Goal: Information Seeking & Learning: Learn about a topic

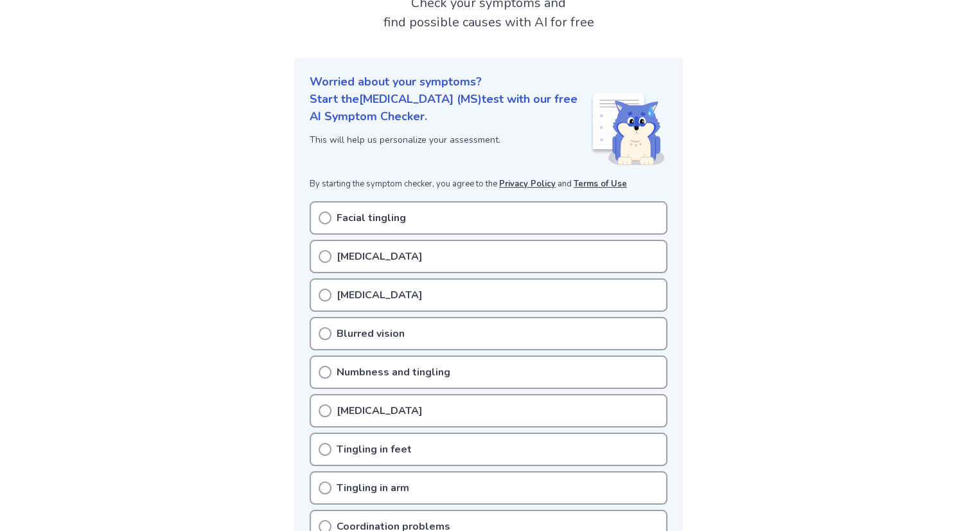
scroll to position [64, 0]
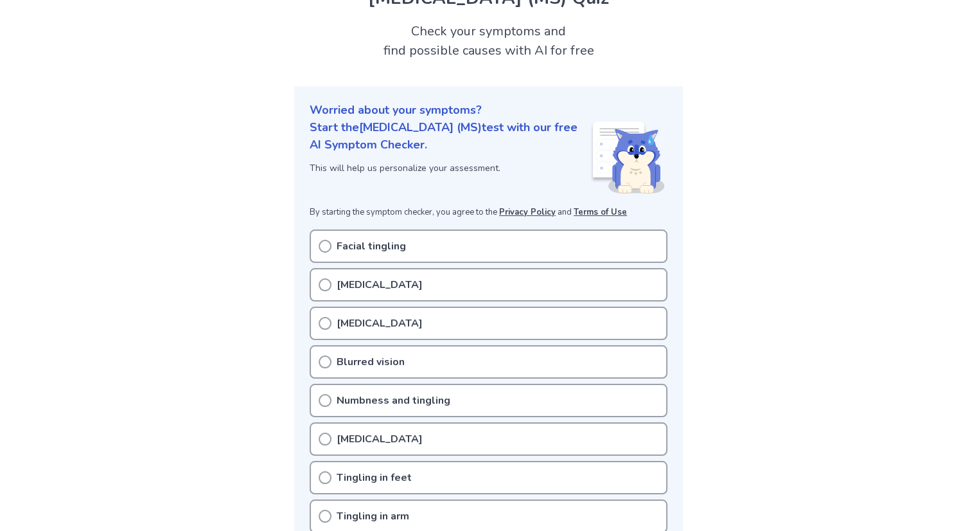
click at [320, 249] on circle at bounding box center [325, 246] width 12 height 12
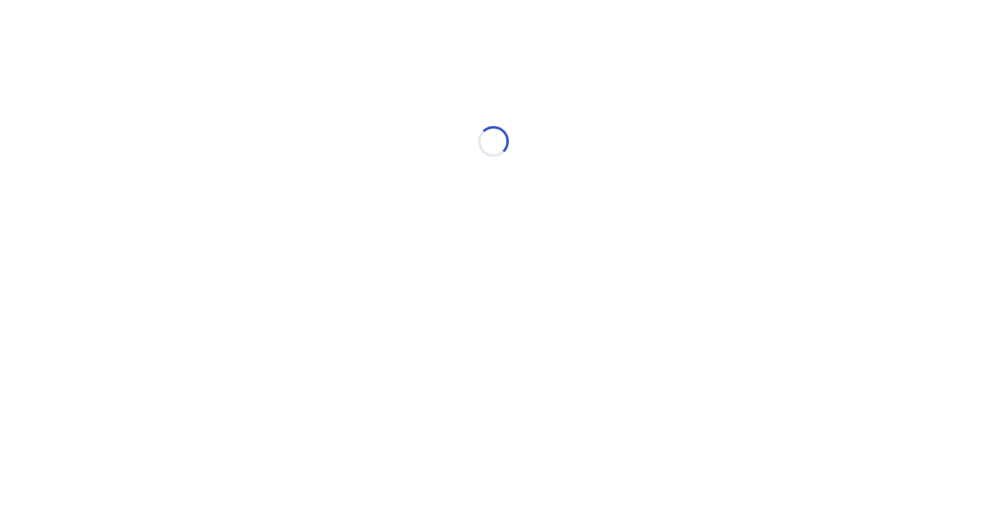
drag, startPoint x: 0, startPoint y: 0, endPoint x: 327, endPoint y: 285, distance: 433.4
click at [327, 270] on html "Loading..." at bounding box center [493, 135] width 987 height 270
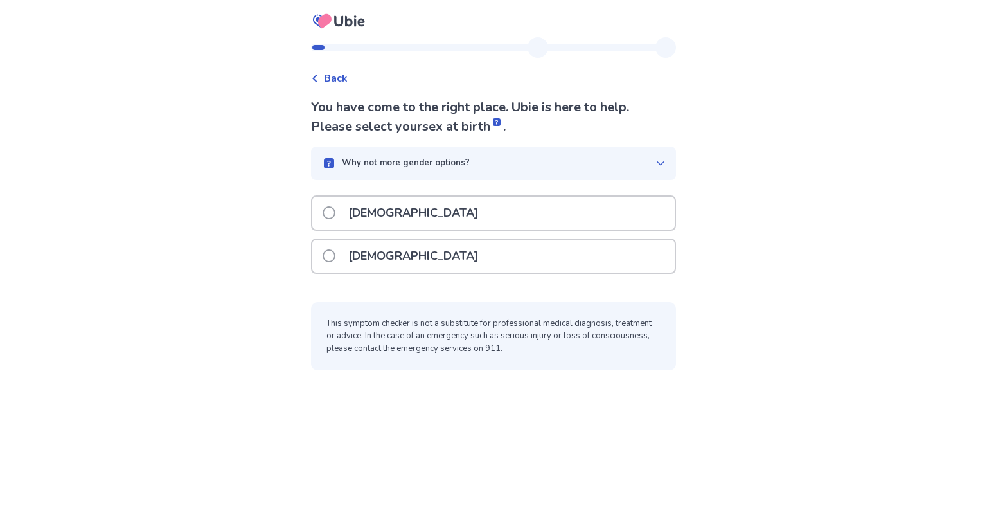
click at [333, 219] on label "[DEMOGRAPHIC_DATA]" at bounding box center [403, 213] width 163 height 33
